Goal: Information Seeking & Learning: Learn about a topic

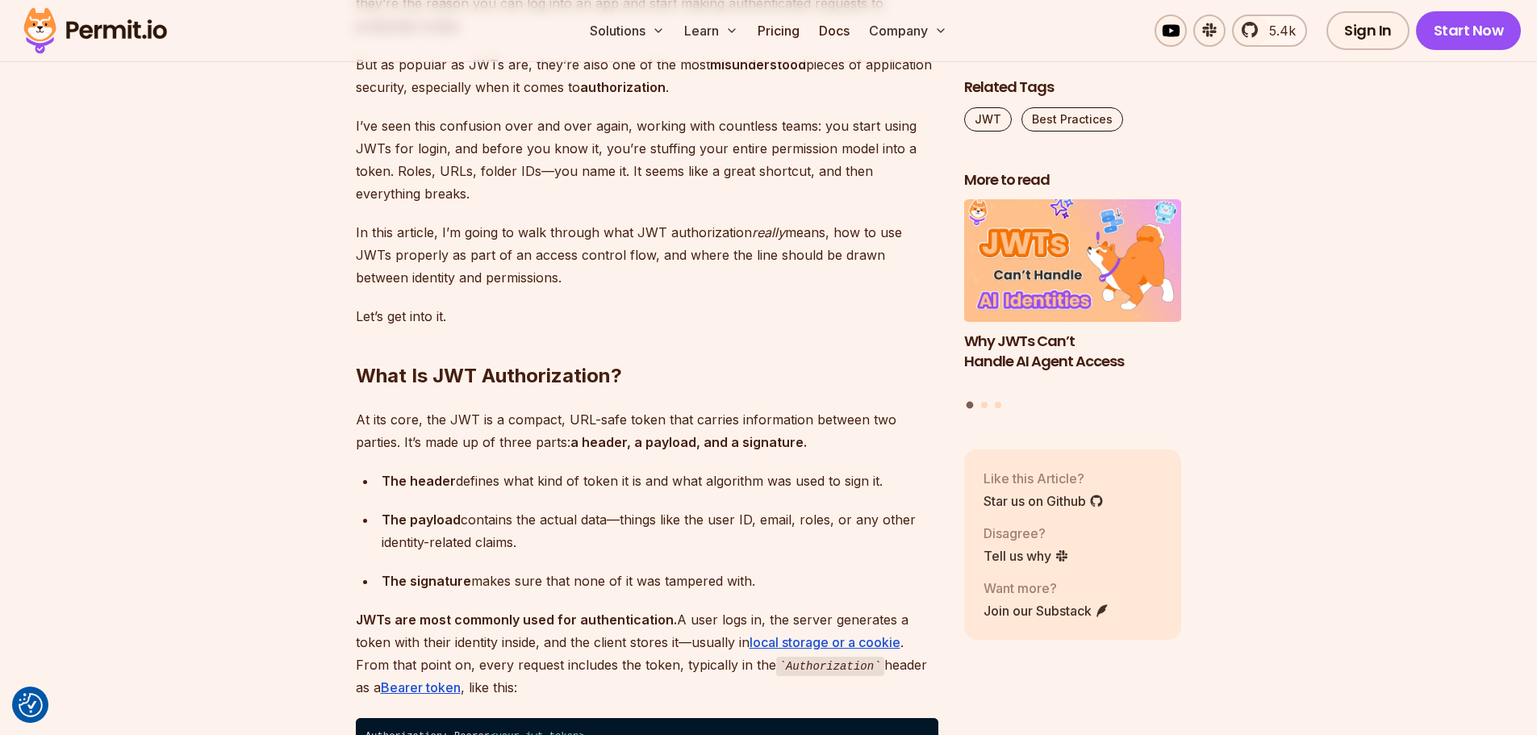
scroll to position [1372, 0]
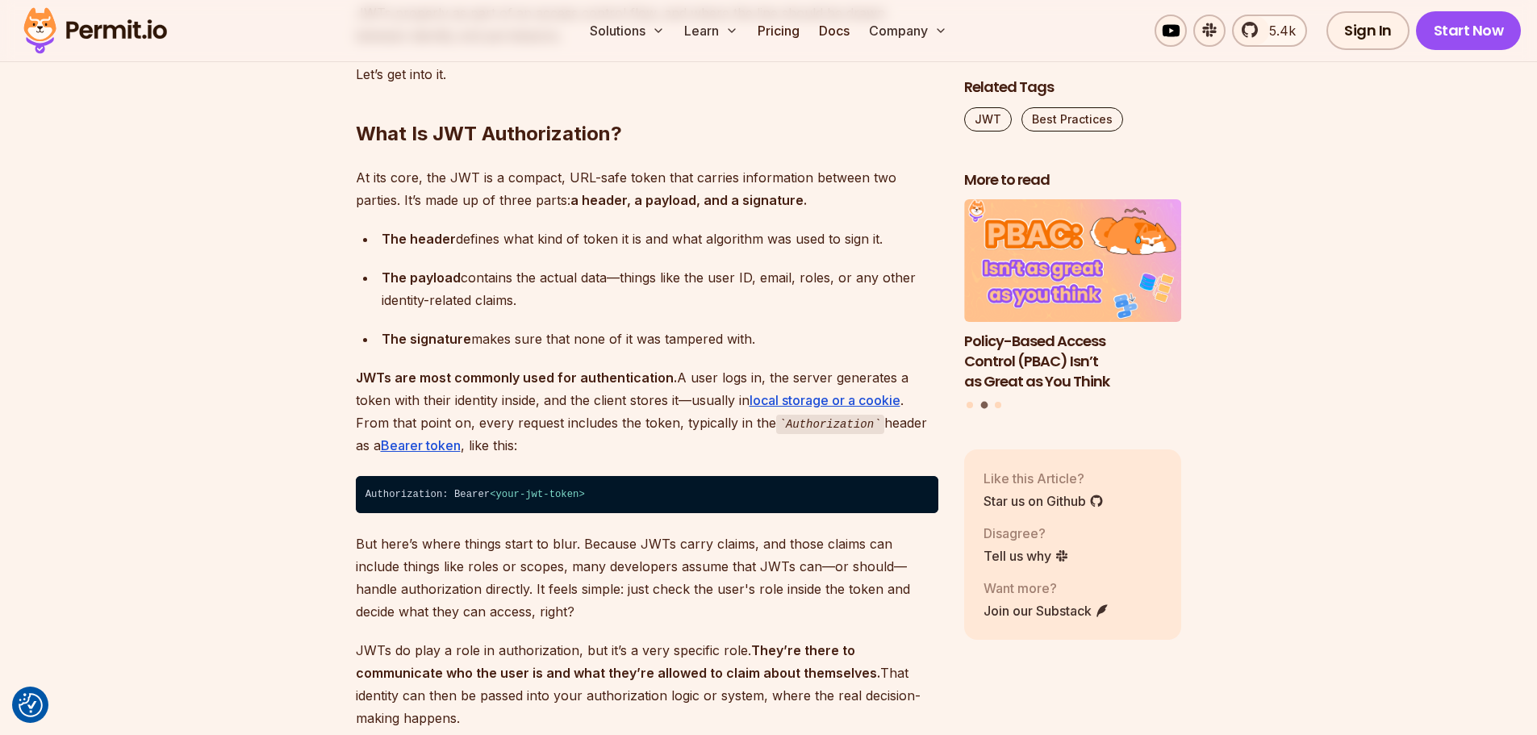
click at [719, 599] on p "But here’s where things start to blur. Because JWTs carry claims, and those cla…" at bounding box center [647, 577] width 583 height 90
drag, startPoint x: 595, startPoint y: 363, endPoint x: 678, endPoint y: 364, distance: 83.1
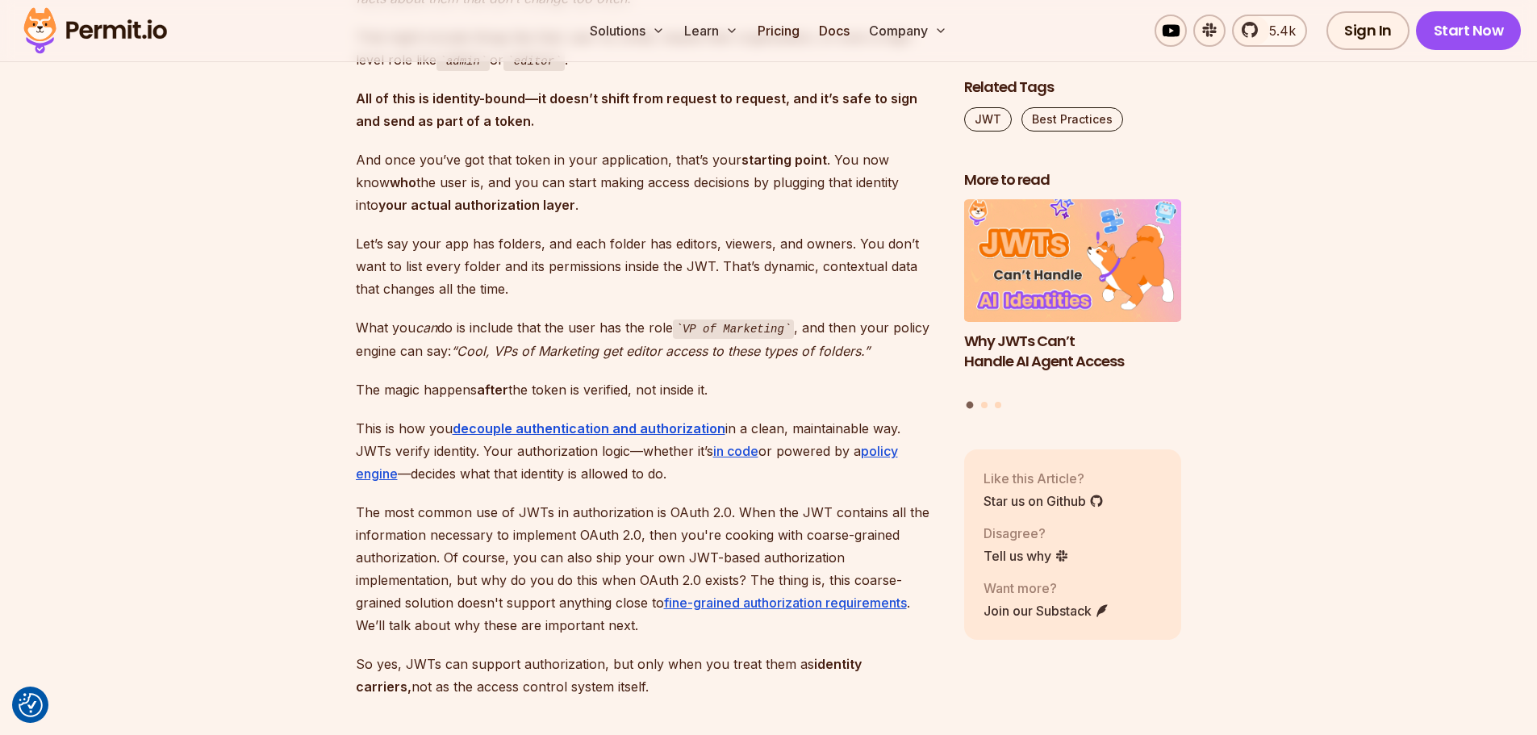
scroll to position [2259, 0]
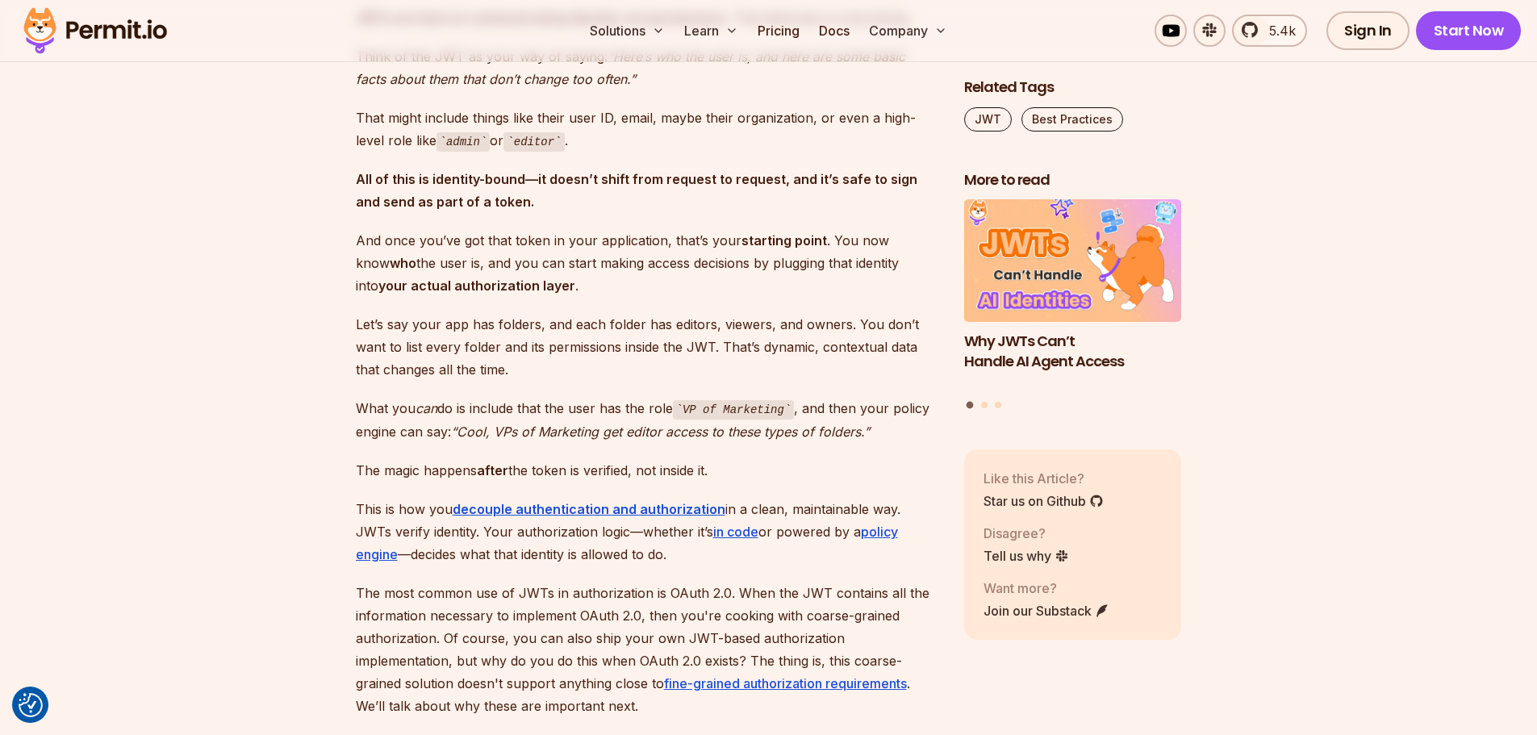
click at [463, 278] on strong "your actual authorization layer" at bounding box center [476, 286] width 197 height 16
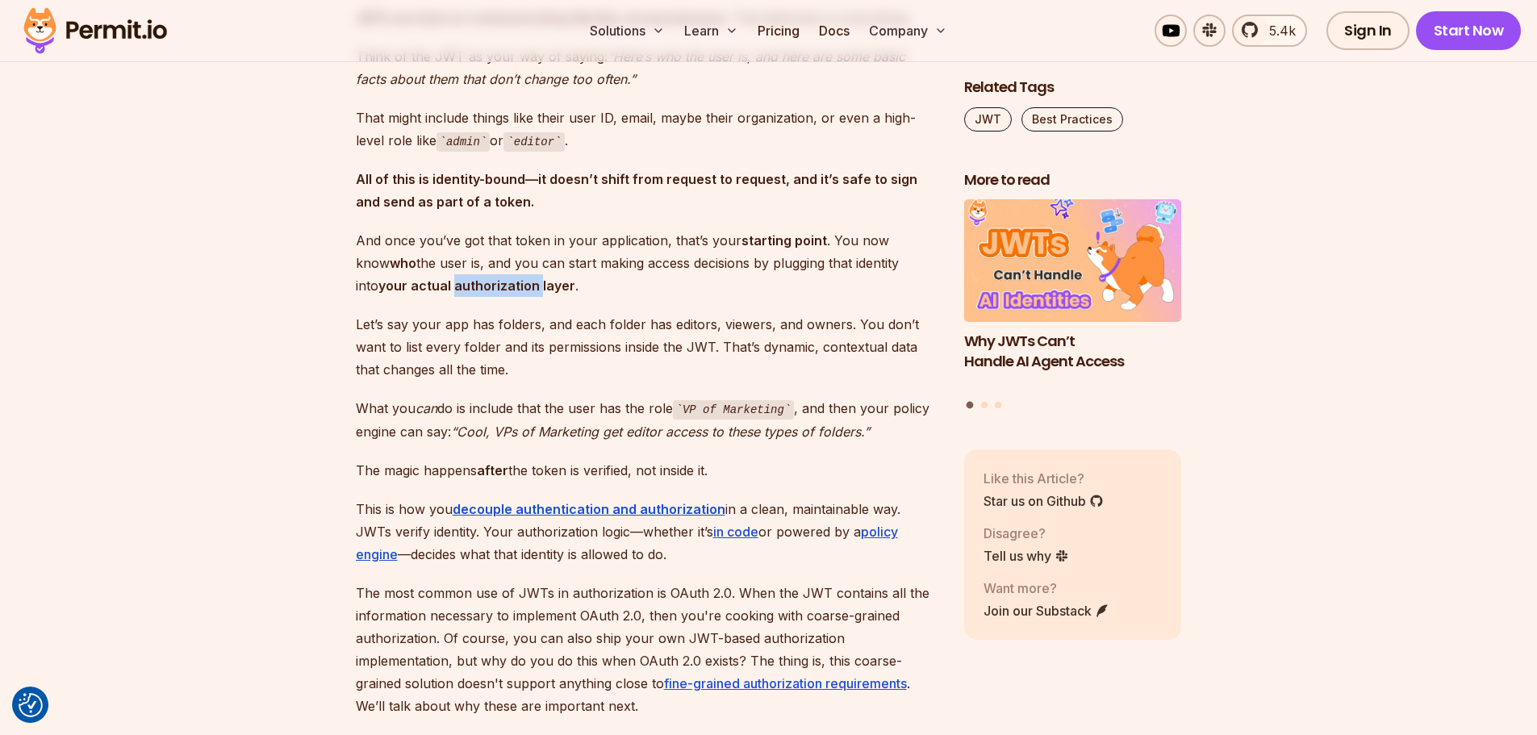
click at [463, 278] on strong "your actual authorization layer" at bounding box center [476, 286] width 197 height 16
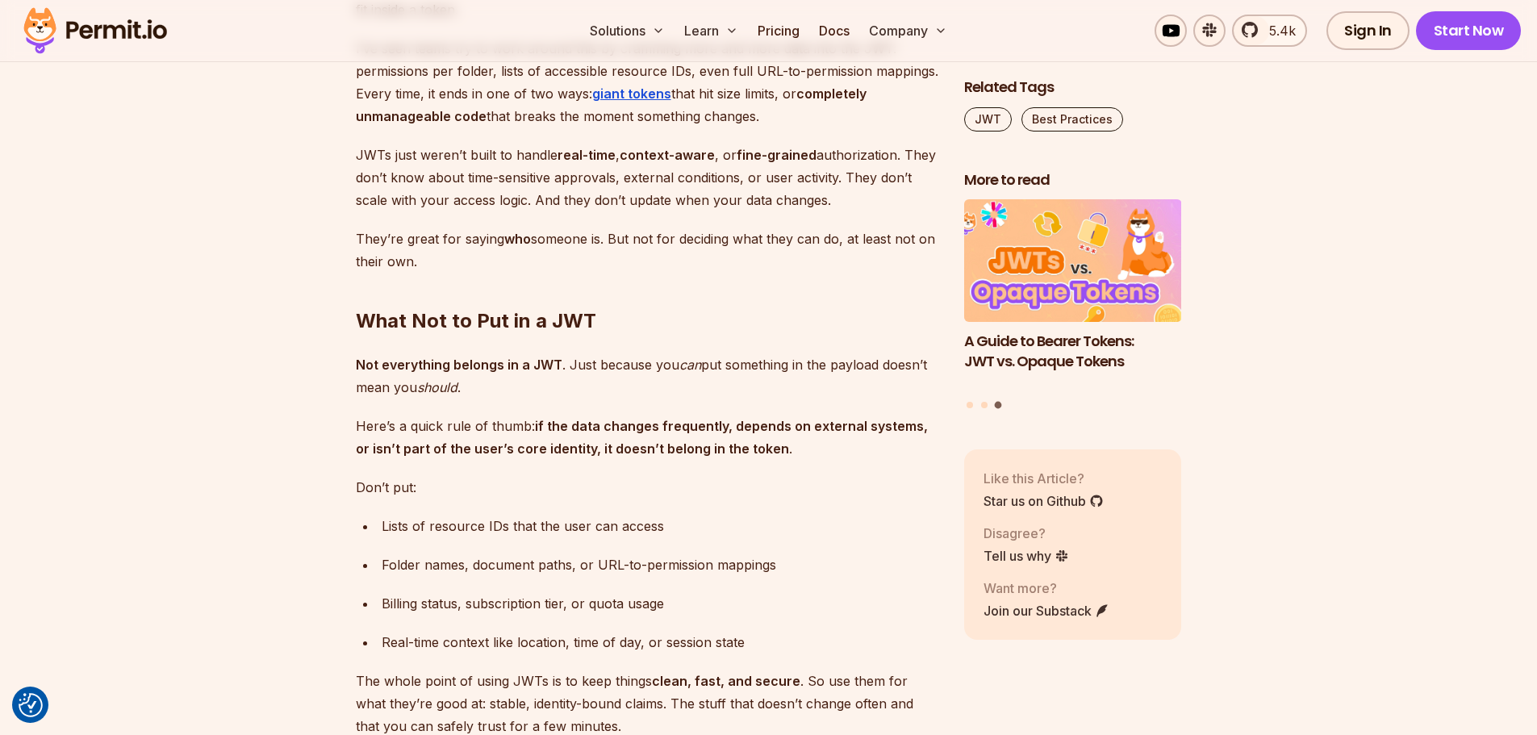
scroll to position [3469, 0]
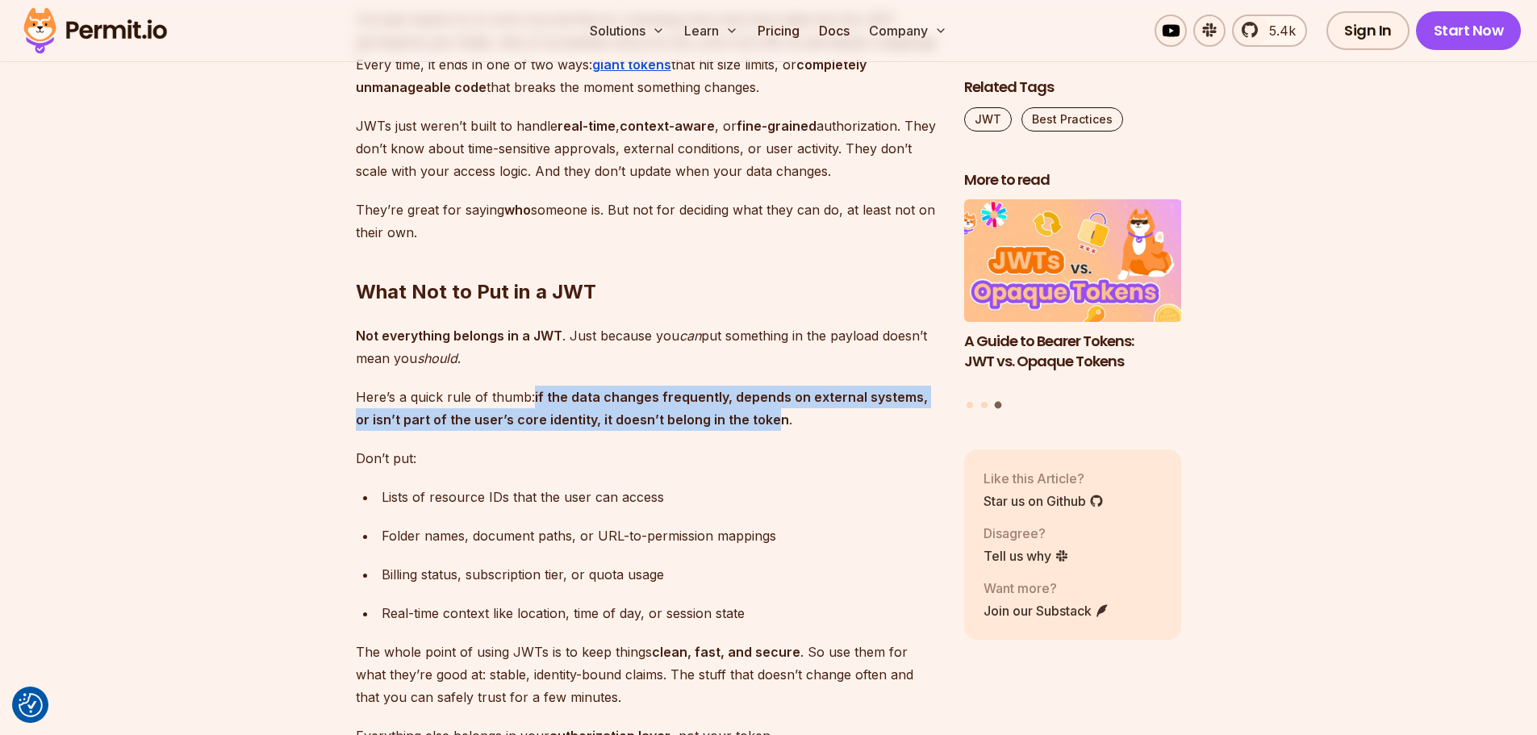
drag, startPoint x: 532, startPoint y: 373, endPoint x: 752, endPoint y: 393, distance: 221.2
click at [752, 393] on p "Here’s a quick rule of thumb: if the data changes frequently, depends on extern…" at bounding box center [647, 408] width 583 height 45
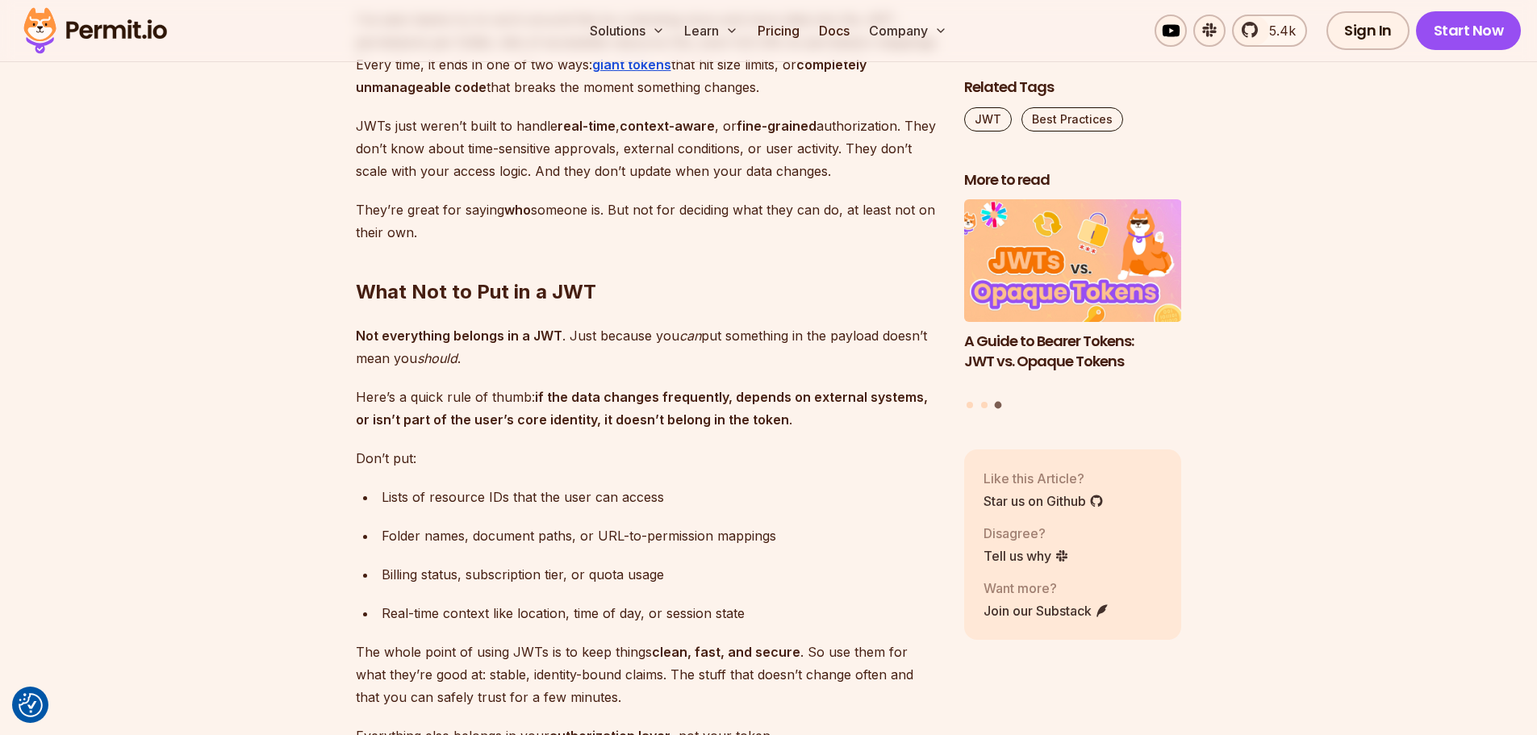
click at [658, 447] on p "Don’t put:" at bounding box center [647, 458] width 583 height 23
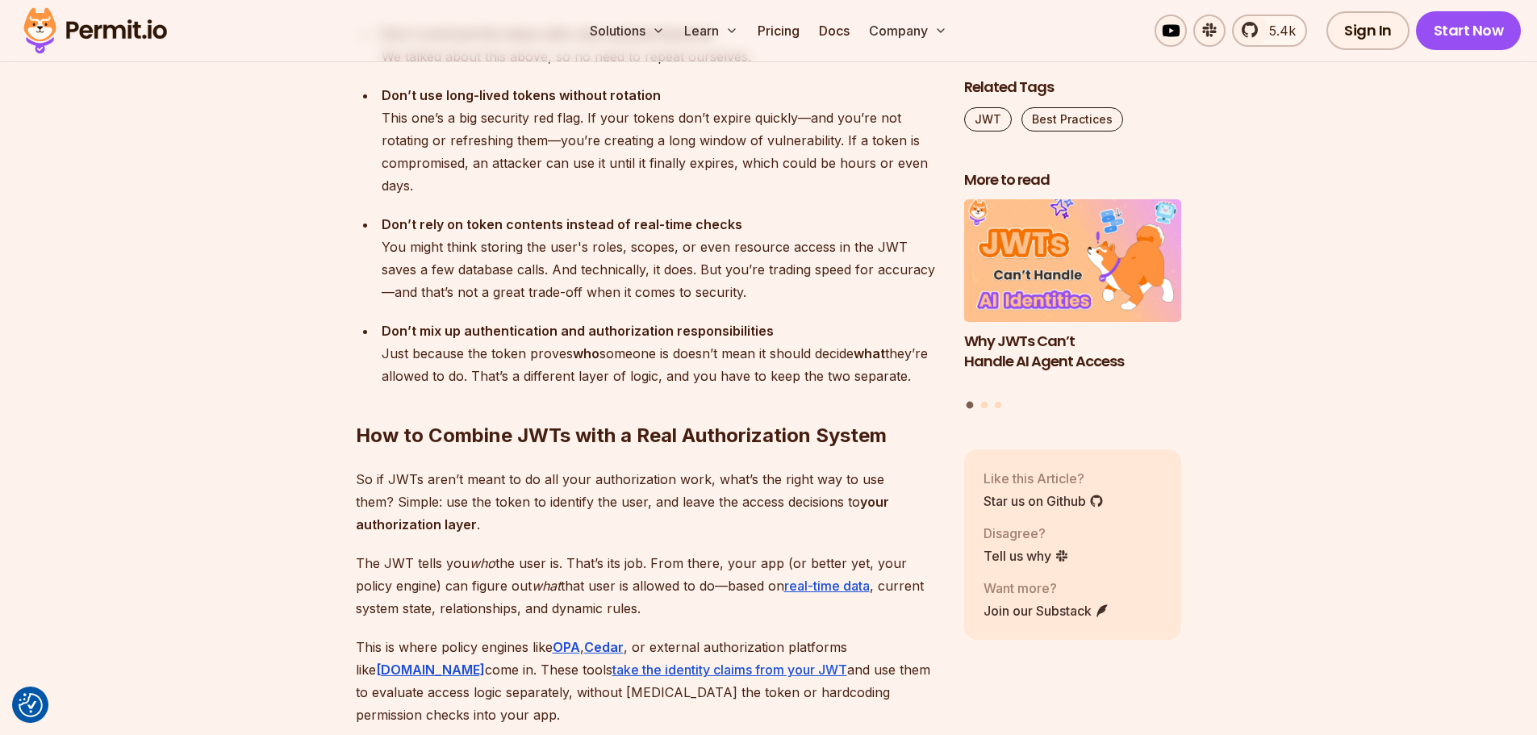
scroll to position [4518, 0]
